Goal: Information Seeking & Learning: Learn about a topic

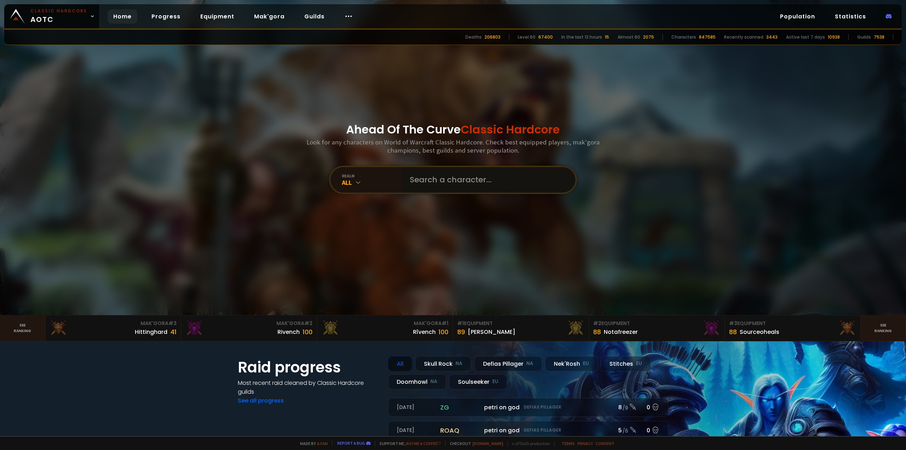
click at [440, 183] on input "text" at bounding box center [486, 179] width 161 height 25
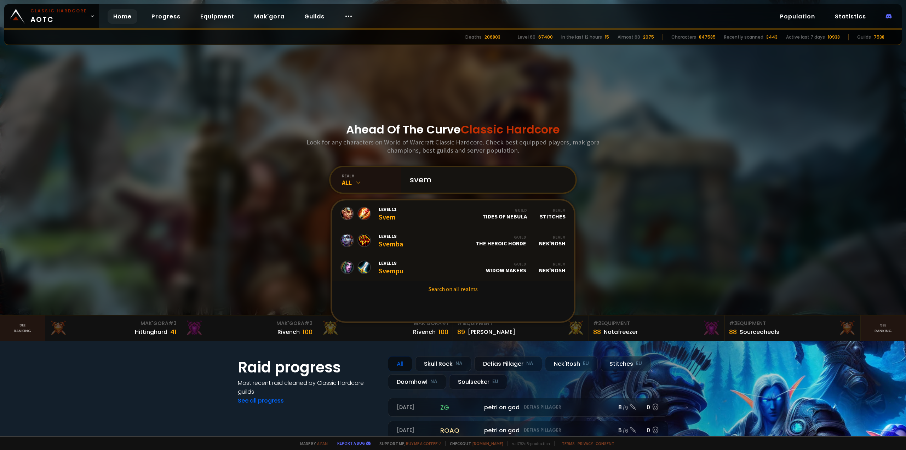
scroll to position [35, 0]
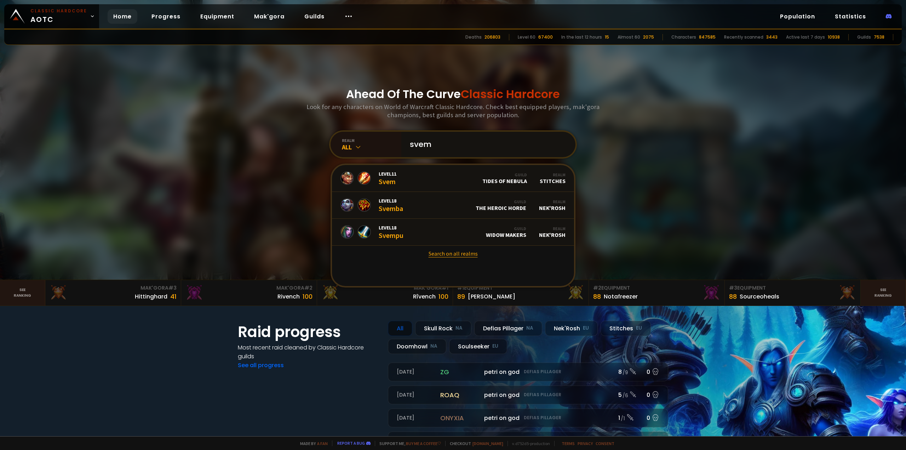
type input "svem"
click at [447, 253] on link "Search on all realms" at bounding box center [453, 254] width 242 height 16
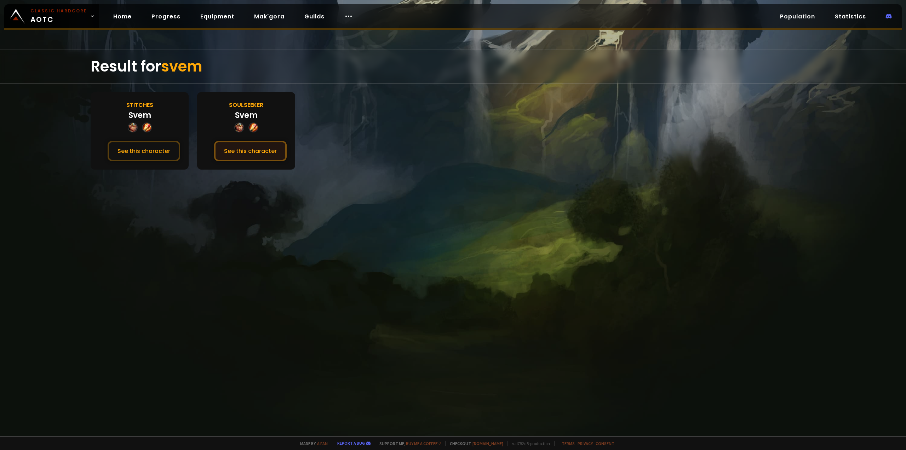
click at [251, 152] on button "See this character" at bounding box center [250, 151] width 73 height 20
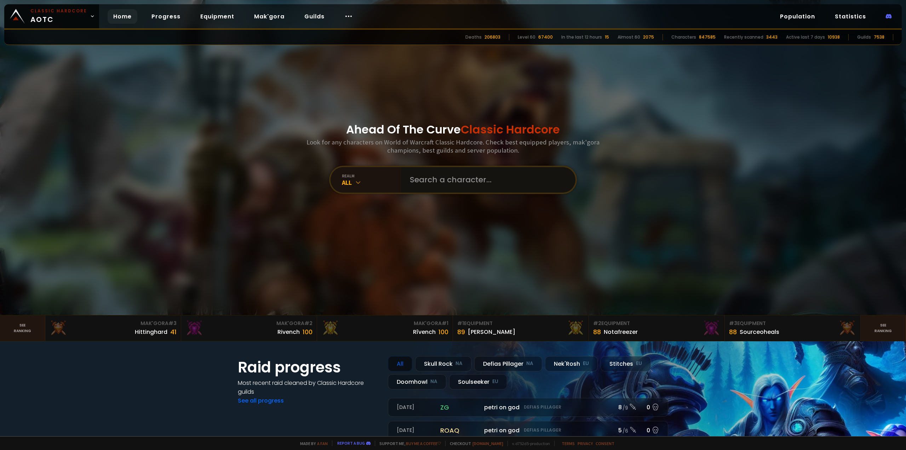
click at [446, 180] on input "text" at bounding box center [486, 179] width 161 height 25
type input "shurtzy"
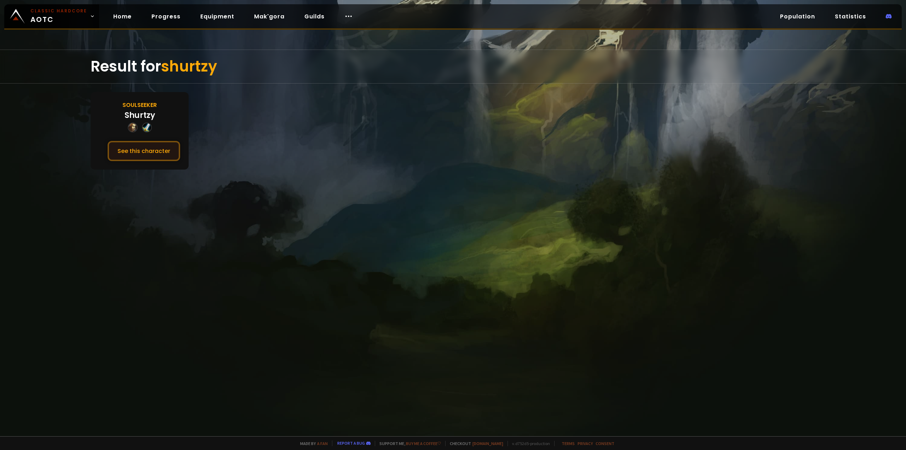
click at [154, 150] on button "See this character" at bounding box center [144, 151] width 73 height 20
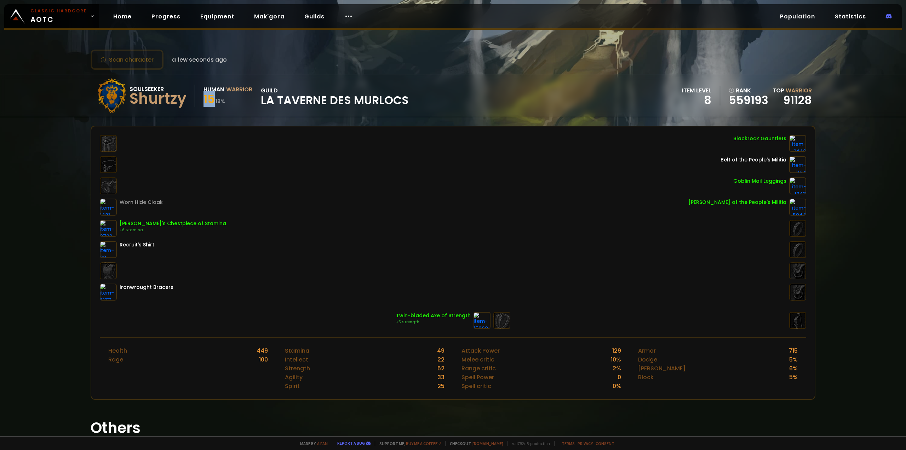
drag, startPoint x: 212, startPoint y: 98, endPoint x: 204, endPoint y: 95, distance: 8.8
click at [204, 95] on span "15" at bounding box center [209, 99] width 11 height 16
